Goal: Find specific page/section: Find specific page/section

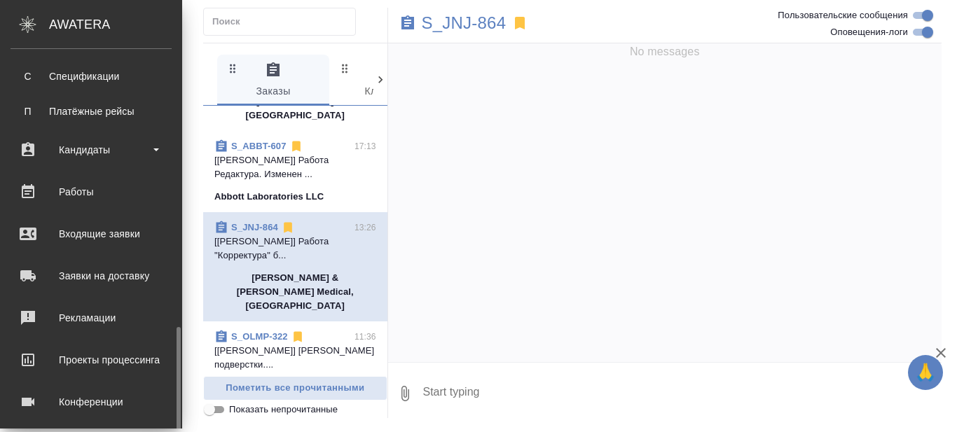
scroll to position [544, 0]
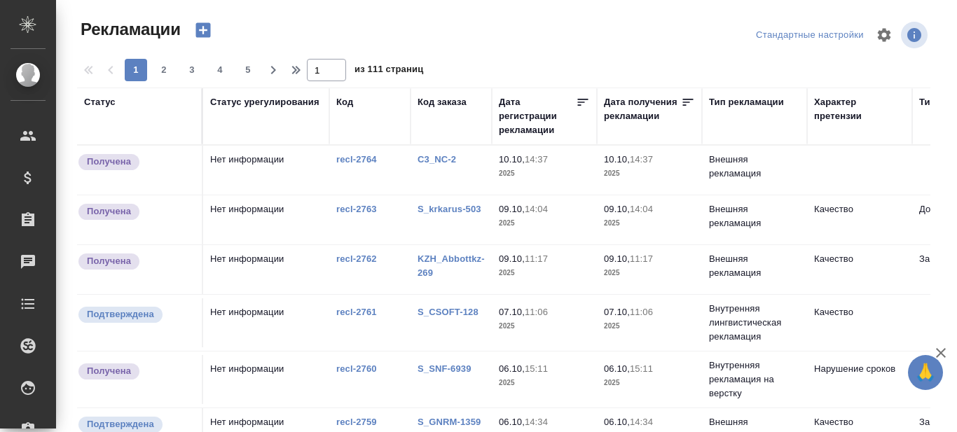
click at [687, 99] on icon at bounding box center [688, 102] width 11 height 7
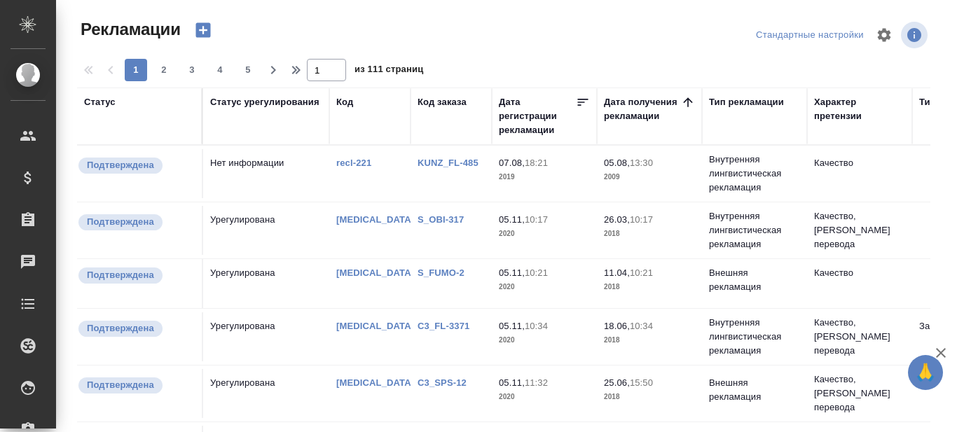
click at [635, 108] on div "Дата получения рекламации" at bounding box center [642, 109] width 77 height 28
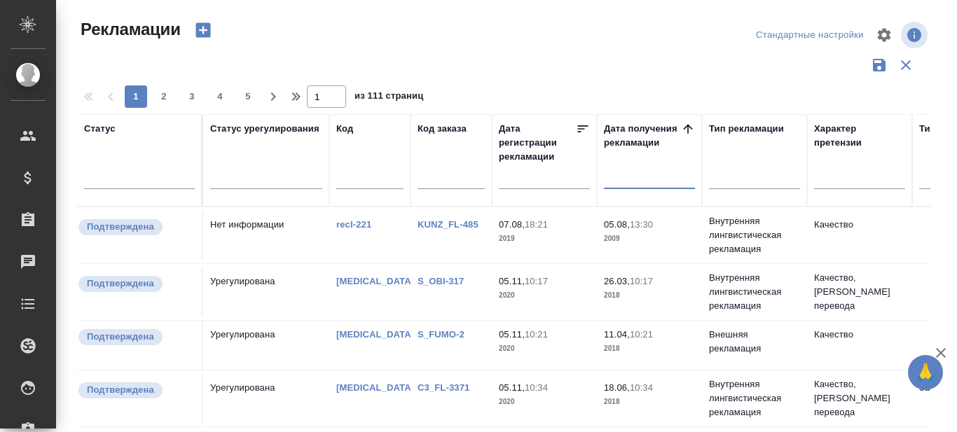
click at [642, 181] on input "text" at bounding box center [653, 177] width 83 height 20
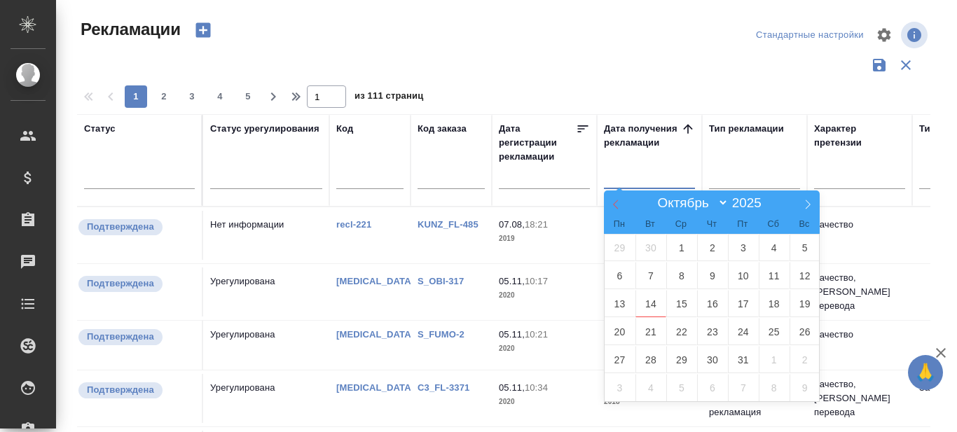
click at [617, 204] on icon at bounding box center [616, 205] width 10 height 10
click at [805, 209] on span at bounding box center [808, 203] width 24 height 24
select select "9"
click at [769, 209] on span at bounding box center [768, 207] width 10 height 8
type input "2024"
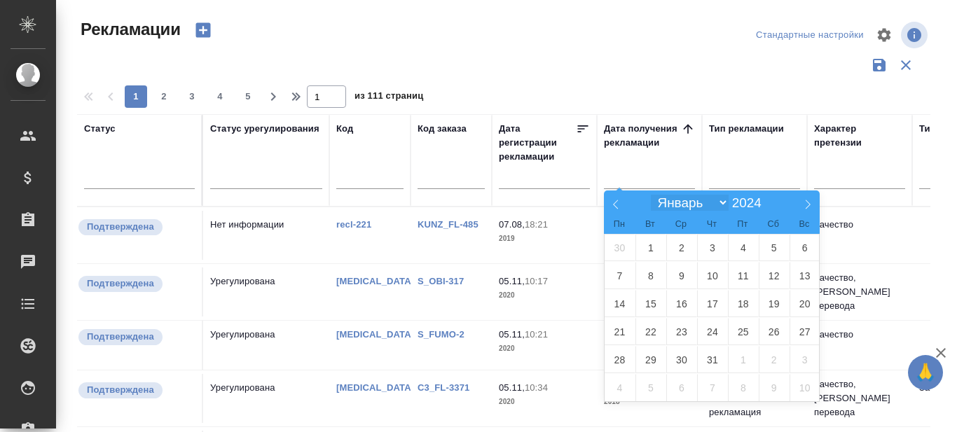
click at [716, 200] on select "[PERSON_NAME] Март Апрель Май Июнь [PERSON_NAME] Сентябрь Октябрь Ноябрь Декабрь" at bounding box center [689, 203] width 77 height 16
select select "0"
click at [651, 195] on select "[PERSON_NAME] Март Апрель Май Июнь [PERSON_NAME] Сентябрь Октябрь Ноябрь Декабрь" at bounding box center [689, 203] width 77 height 16
click at [628, 247] on span "1" at bounding box center [620, 247] width 31 height 27
type div "[DATE]T21:00:00.000Z"
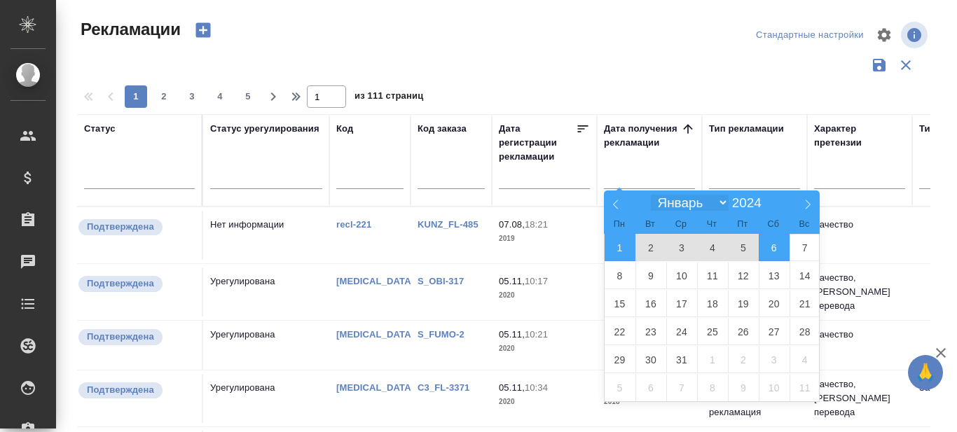
click at [720, 205] on select "[PERSON_NAME] Март Апрель Май Июнь [PERSON_NAME] Сентябрь Октябрь Ноябрь Декабрь" at bounding box center [689, 203] width 77 height 16
select select "9"
click at [651, 195] on select "[PERSON_NAME] Март Апрель Май Июнь [PERSON_NAME] Сентябрь Октябрь Ноябрь Декабрь" at bounding box center [689, 203] width 77 height 16
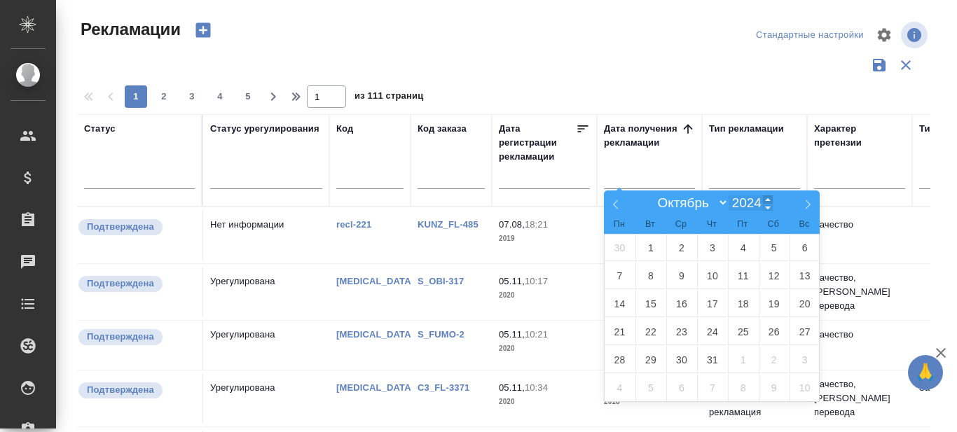
click at [767, 200] on span at bounding box center [768, 199] width 10 height 8
type input "2025"
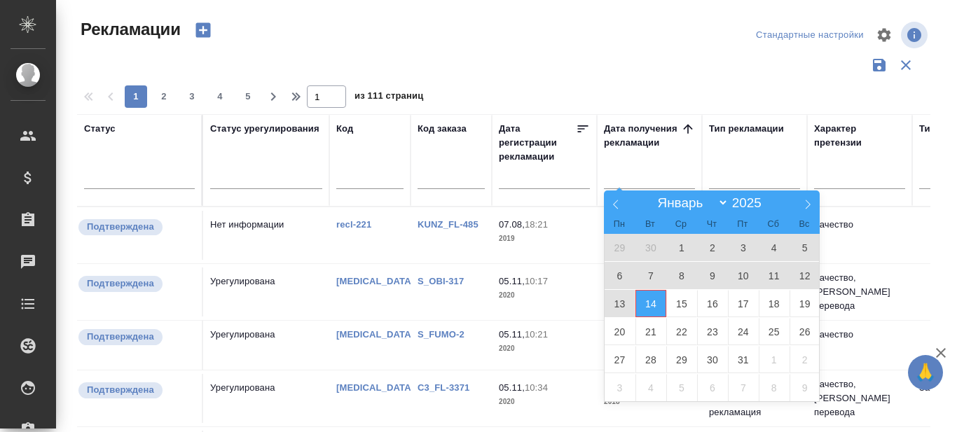
click at [647, 302] on span "14" at bounding box center [650, 303] width 31 height 27
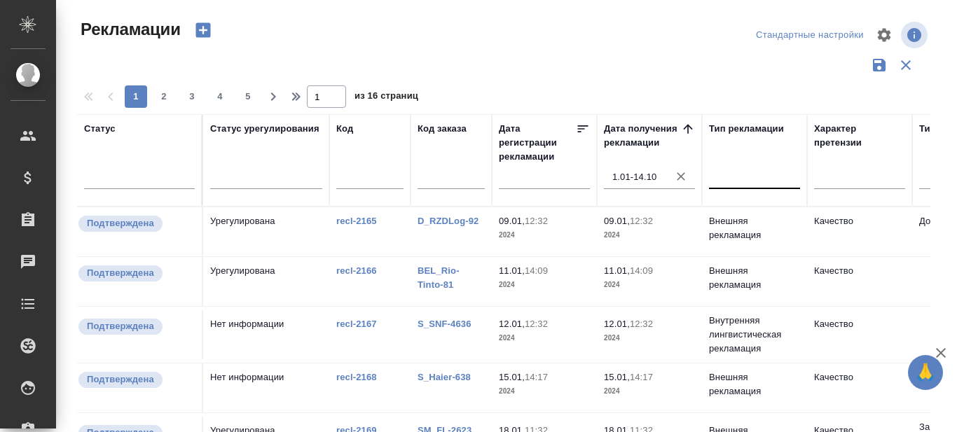
click at [764, 178] on div at bounding box center [754, 175] width 91 height 20
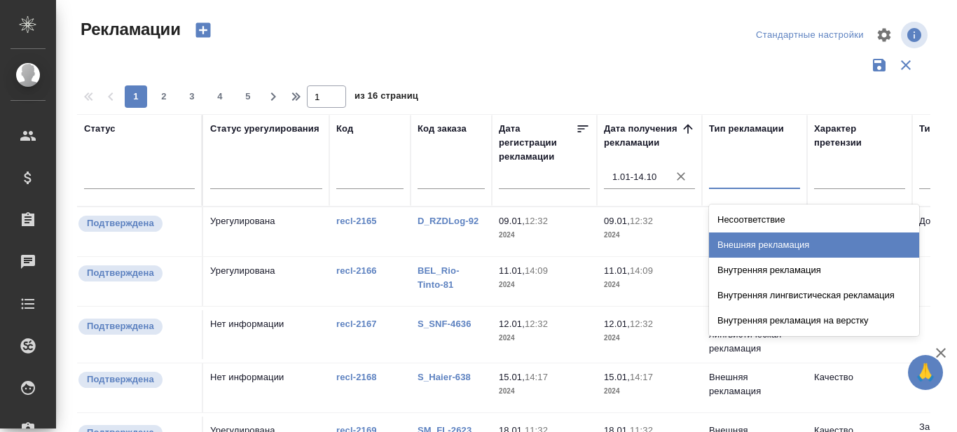
click at [764, 243] on div "Внешняя рекламация" at bounding box center [814, 245] width 210 height 25
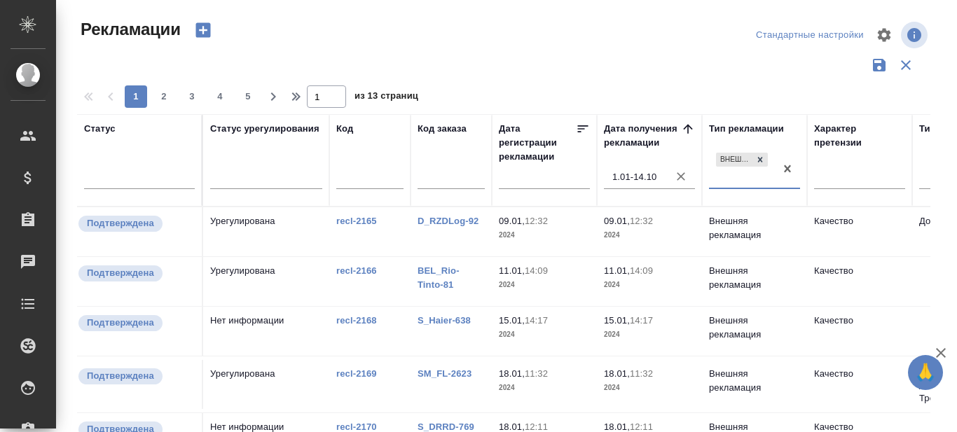
click at [439, 179] on input "text" at bounding box center [451, 180] width 67 height 18
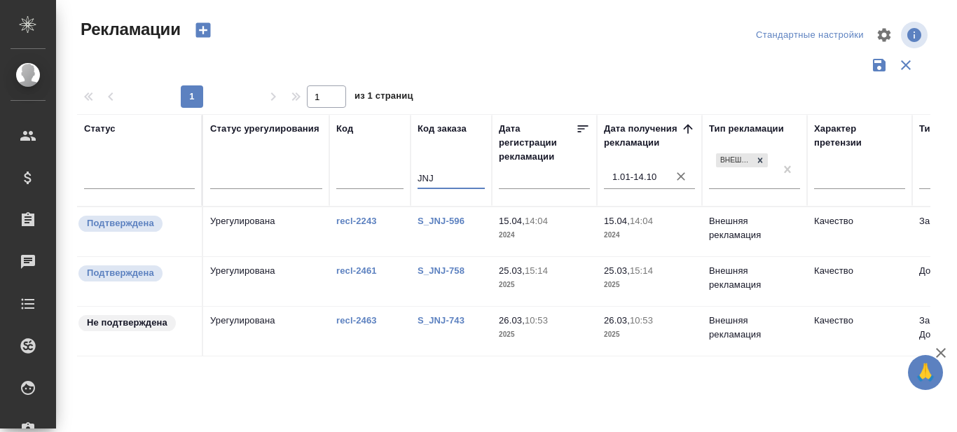
type input "JNJ"
